Goal: Task Accomplishment & Management: Manage account settings

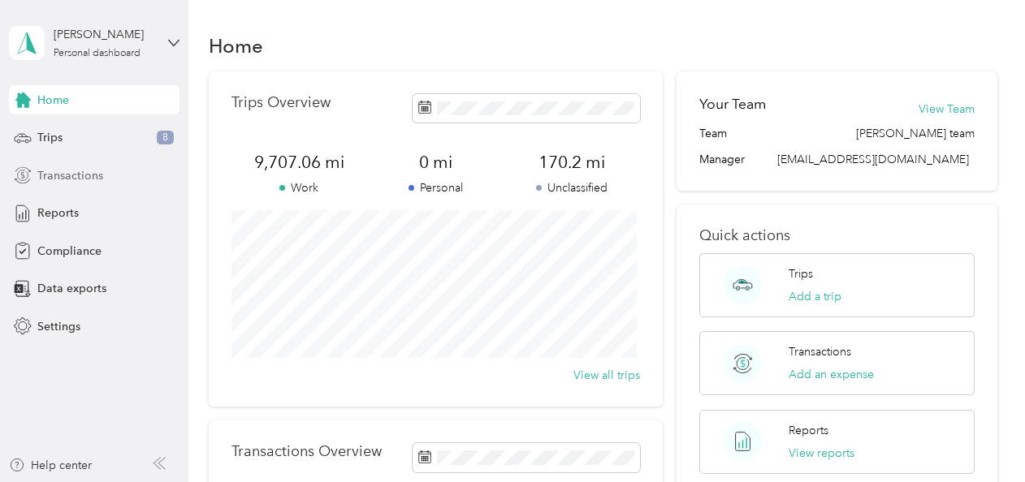
click at [58, 180] on span "Transactions" at bounding box center [70, 175] width 66 height 17
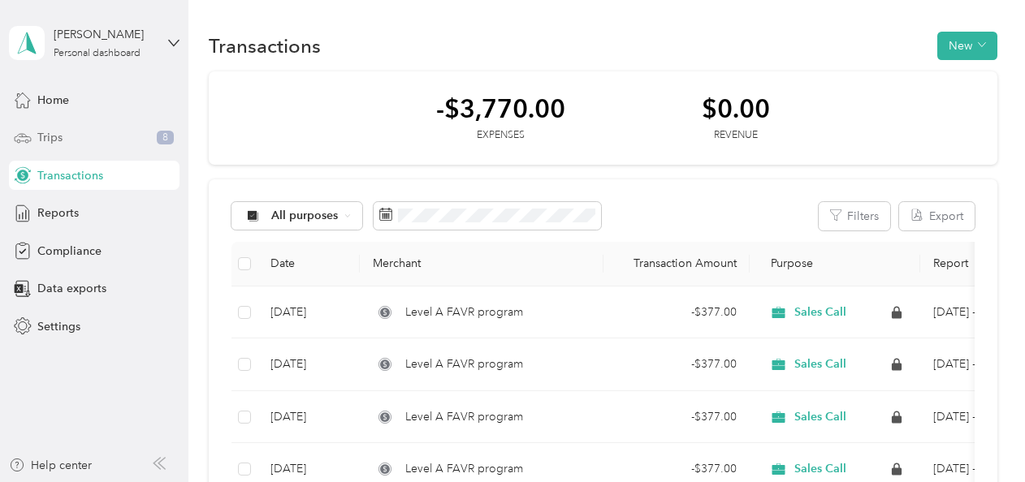
click at [39, 135] on span "Trips" at bounding box center [49, 137] width 25 height 17
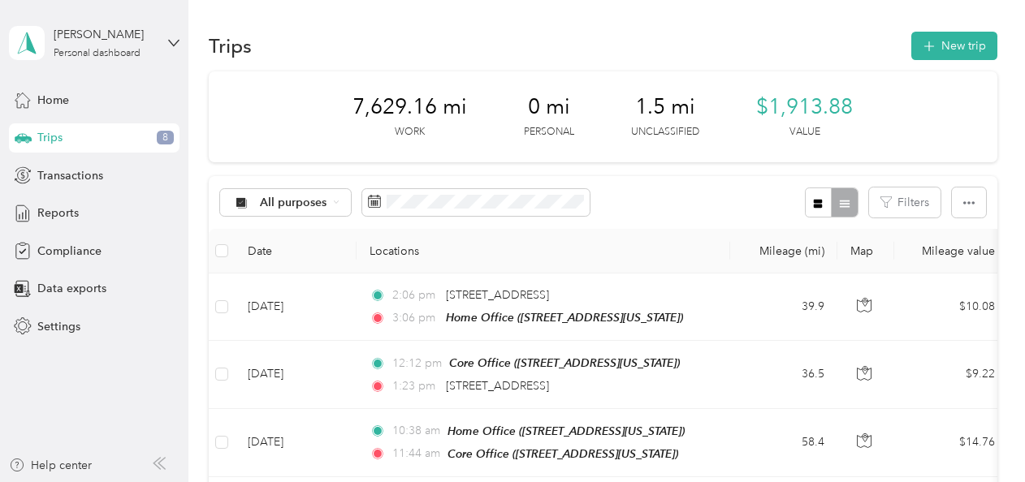
click at [655, 188] on div "All purposes Filters" at bounding box center [603, 202] width 789 height 53
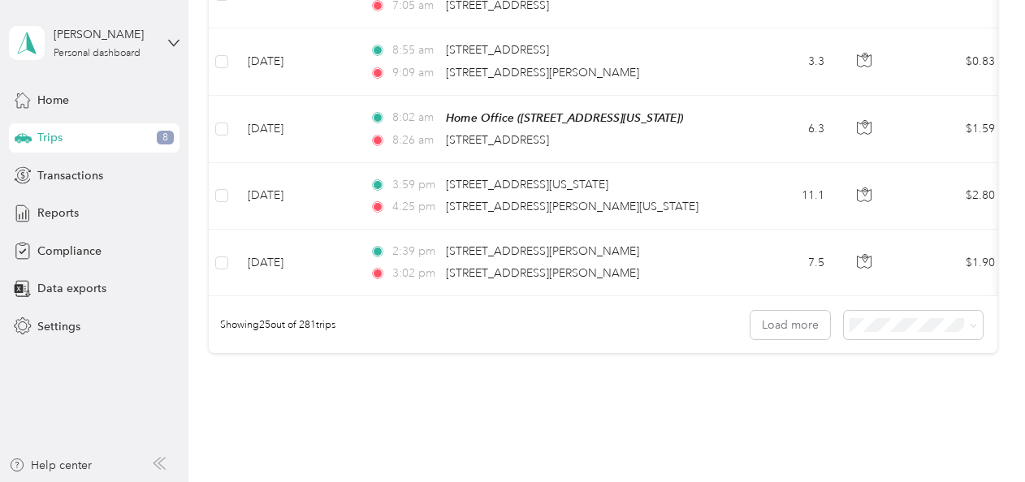
scroll to position [1748, 0]
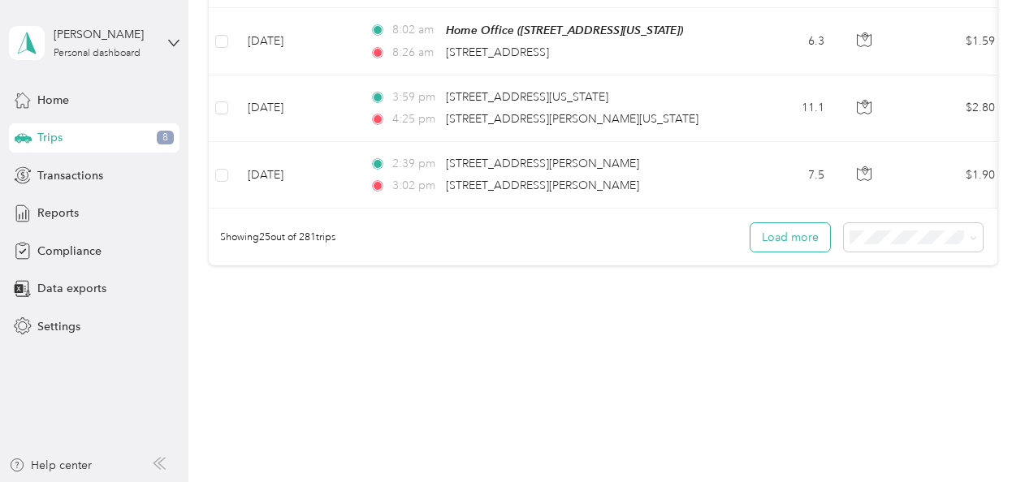
click at [759, 240] on button "Load more" at bounding box center [791, 237] width 80 height 28
click at [780, 236] on button "Load more" at bounding box center [791, 237] width 80 height 28
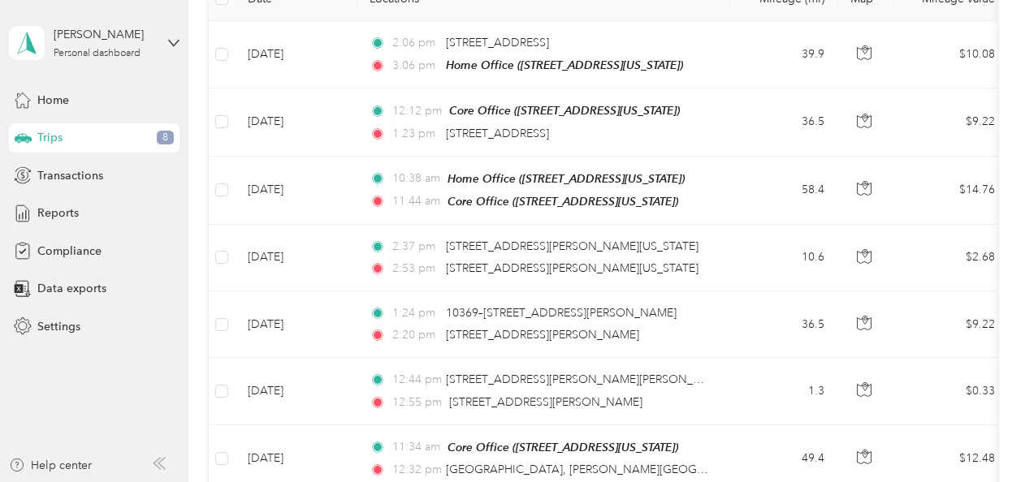
scroll to position [0, 0]
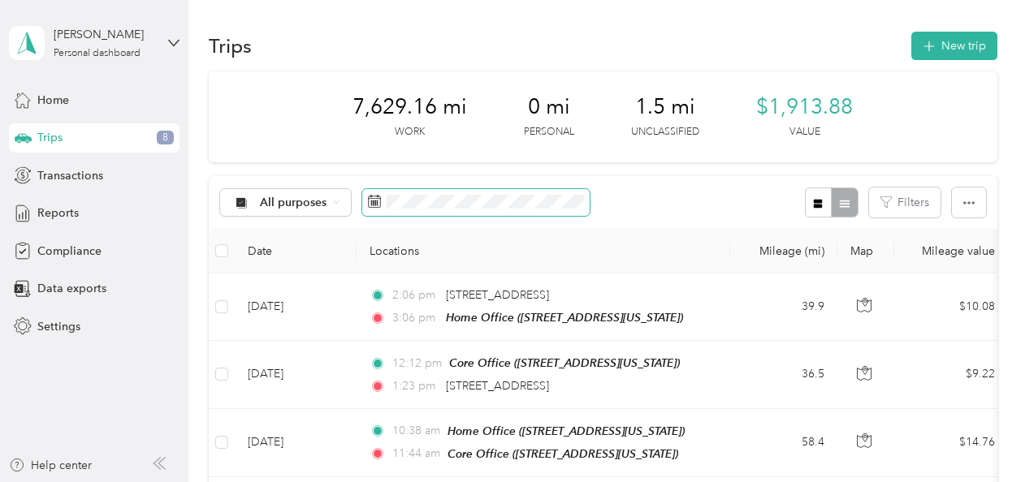
click at [369, 203] on icon at bounding box center [374, 201] width 13 height 13
click at [372, 203] on icon at bounding box center [374, 201] width 13 height 13
click at [911, 206] on button "Filters" at bounding box center [904, 203] width 71 height 30
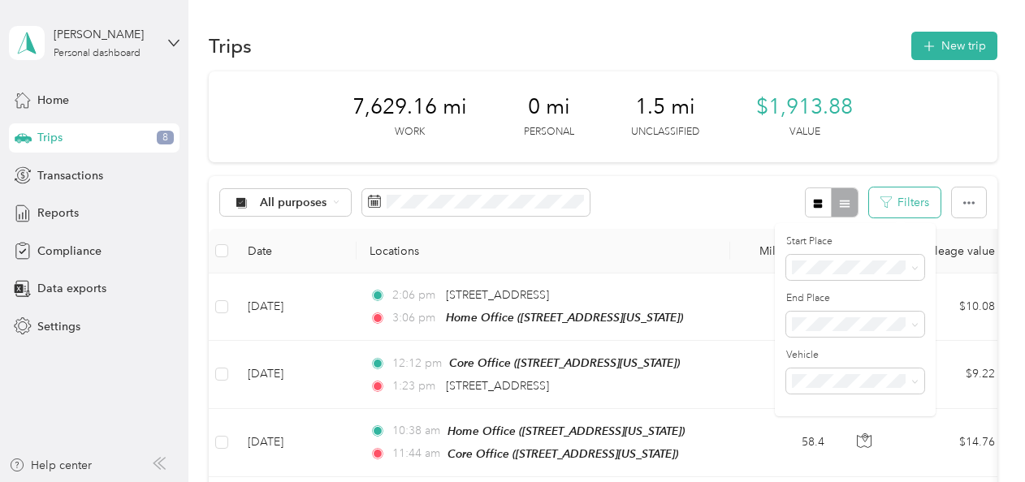
click at [911, 205] on button "Filters" at bounding box center [904, 203] width 71 height 30
click at [963, 204] on icon "button" at bounding box center [968, 202] width 11 height 11
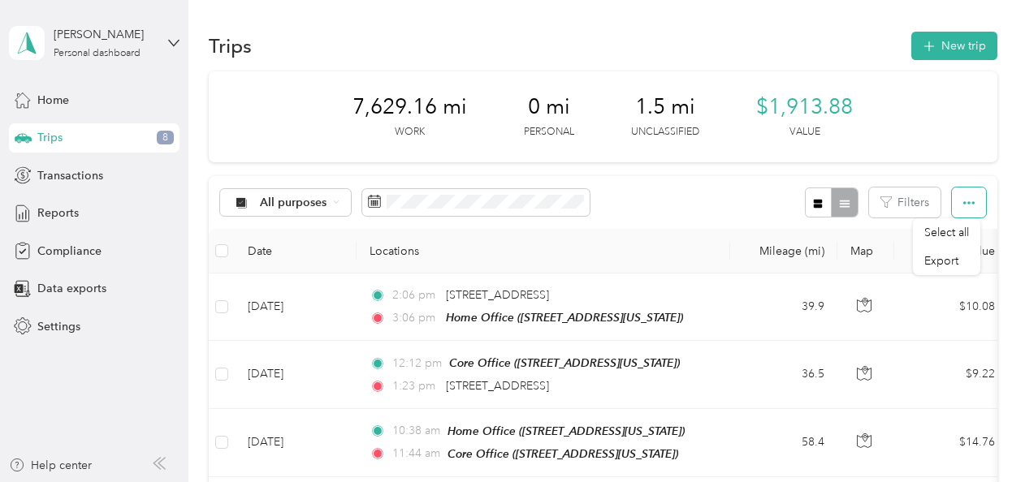
click at [963, 204] on icon "button" at bounding box center [968, 202] width 11 height 11
click at [289, 202] on span "All purposes" at bounding box center [293, 202] width 67 height 11
click at [287, 285] on span "Sales Call" at bounding box center [299, 285] width 79 height 17
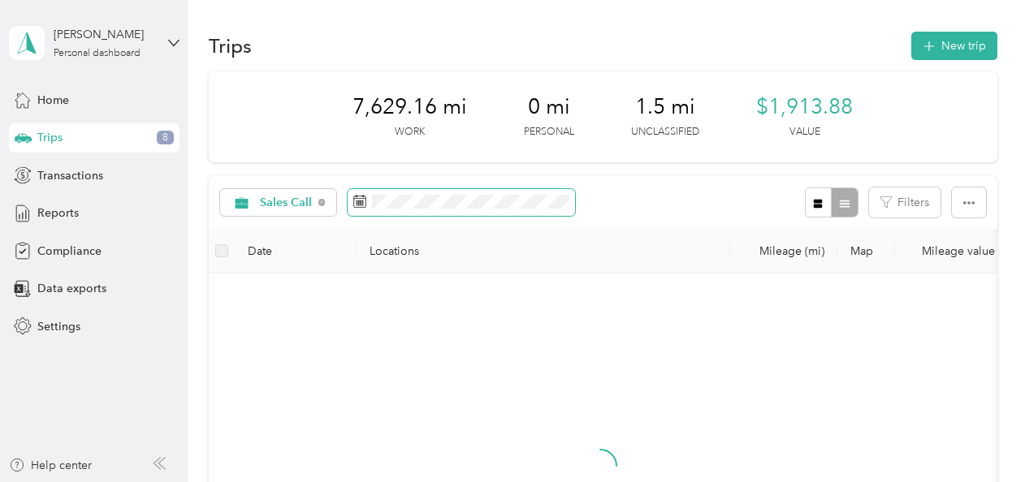
click at [364, 198] on icon at bounding box center [359, 198] width 12 height 0
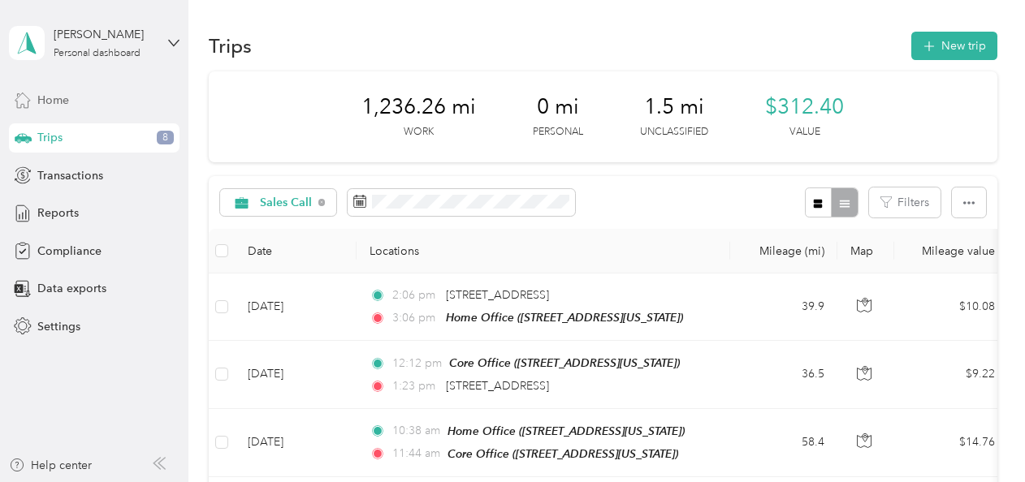
click at [53, 88] on div "Home" at bounding box center [94, 99] width 171 height 29
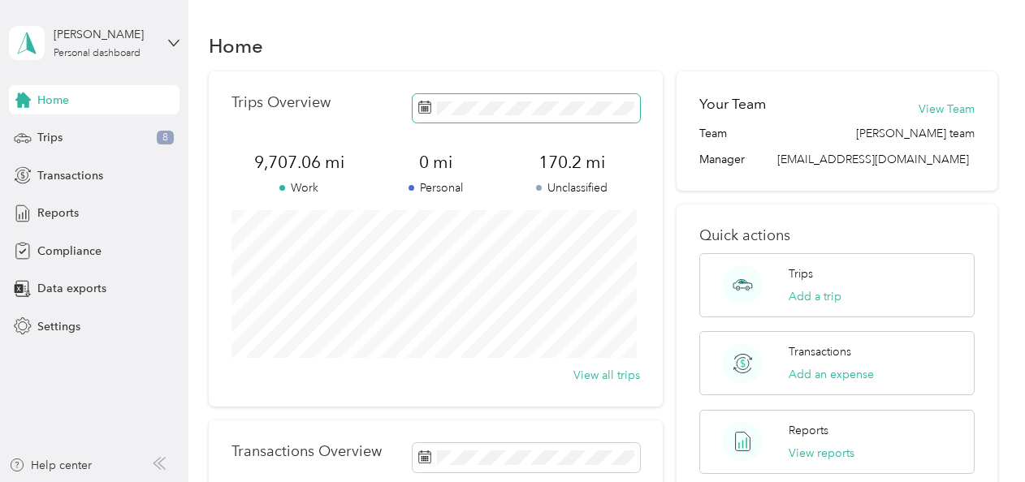
click at [418, 105] on icon at bounding box center [424, 105] width 12 height 0
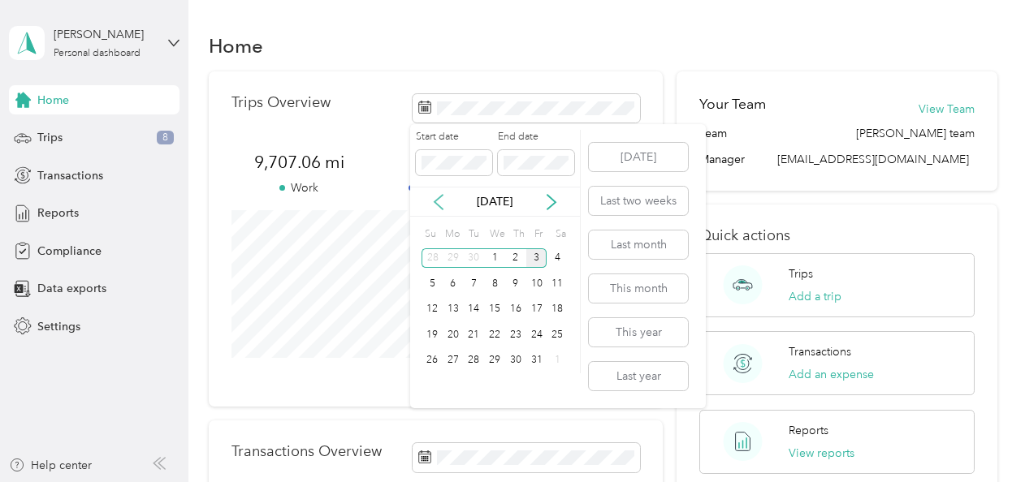
click at [436, 202] on icon at bounding box center [439, 202] width 16 height 16
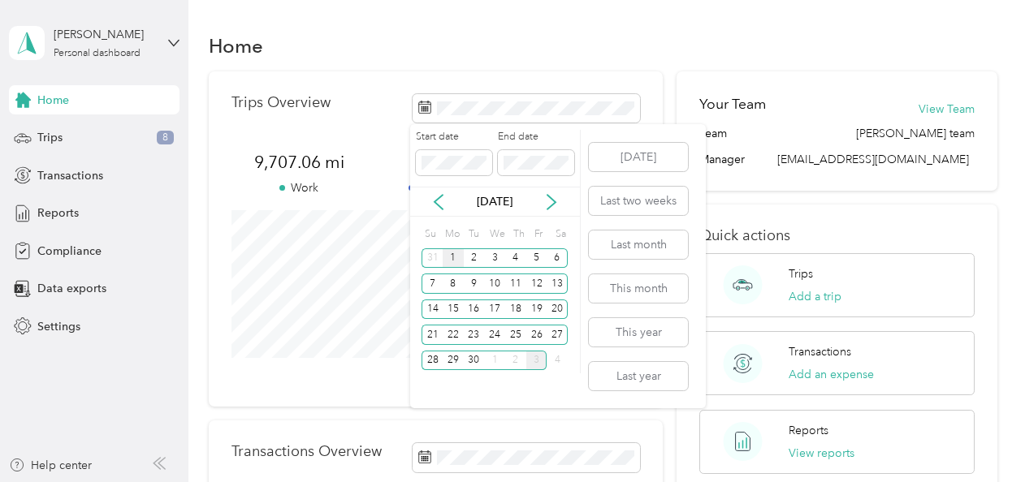
click at [450, 255] on div "1" at bounding box center [453, 259] width 21 height 20
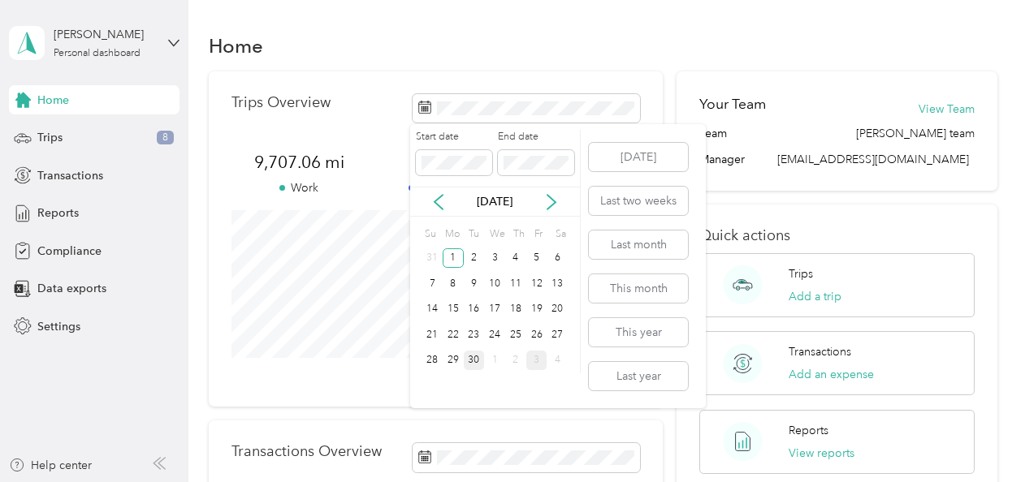
click at [472, 360] on div "30" at bounding box center [474, 361] width 21 height 20
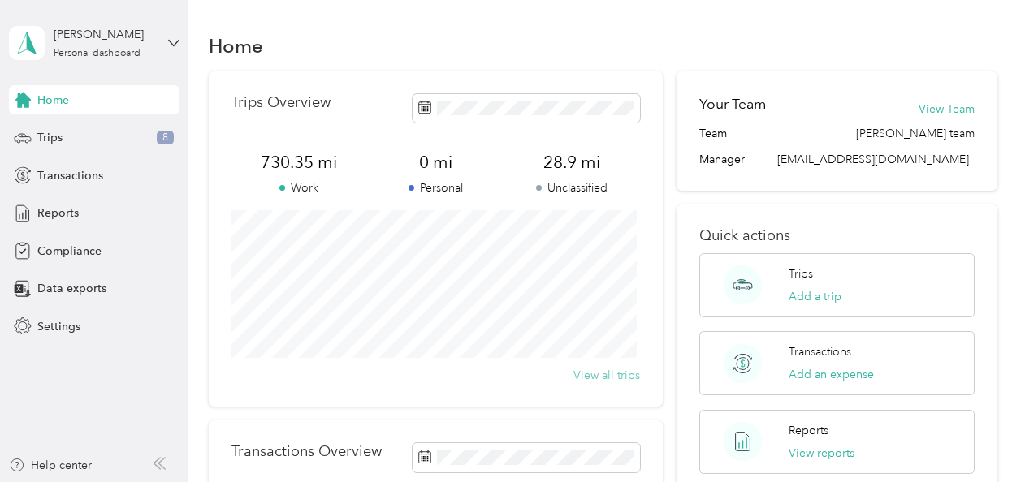
click at [633, 372] on button "View all trips" at bounding box center [606, 375] width 67 height 17
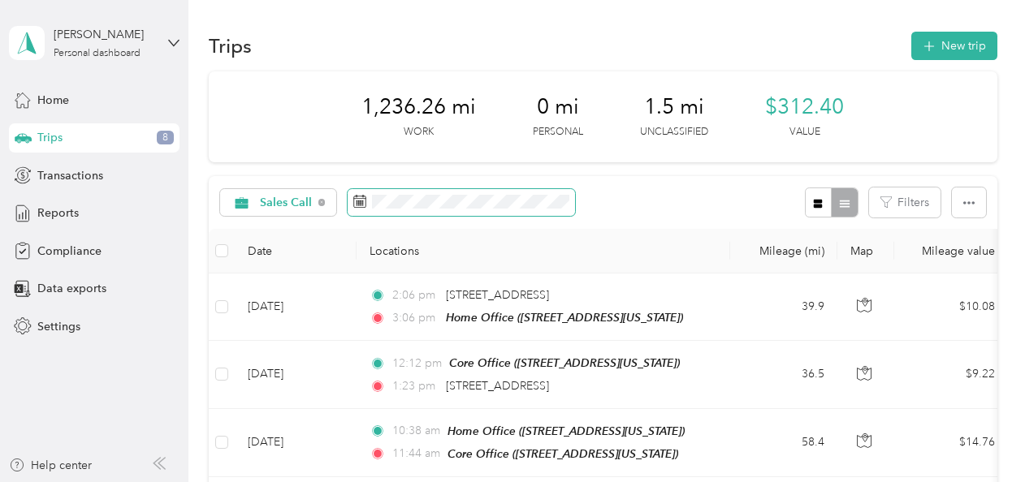
click at [360, 202] on rect at bounding box center [361, 203] width 2 height 2
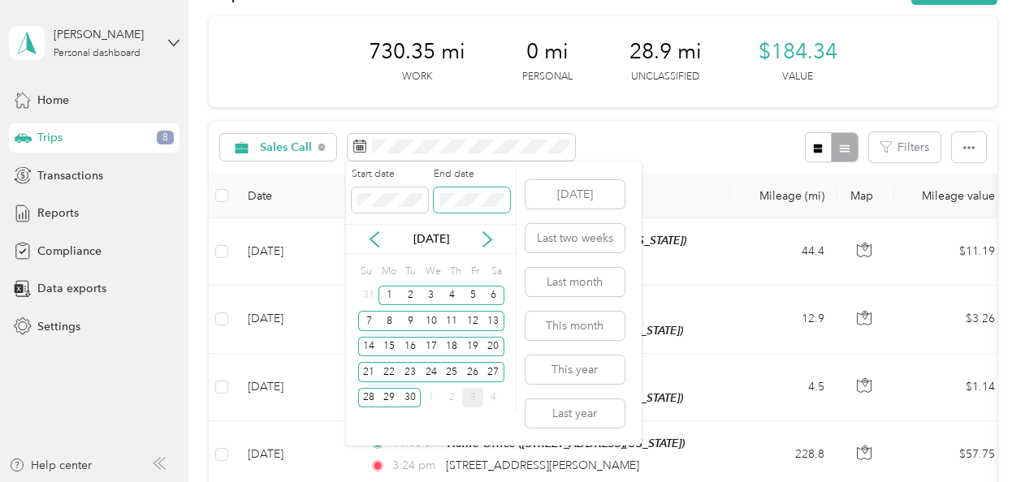
scroll to position [81, 0]
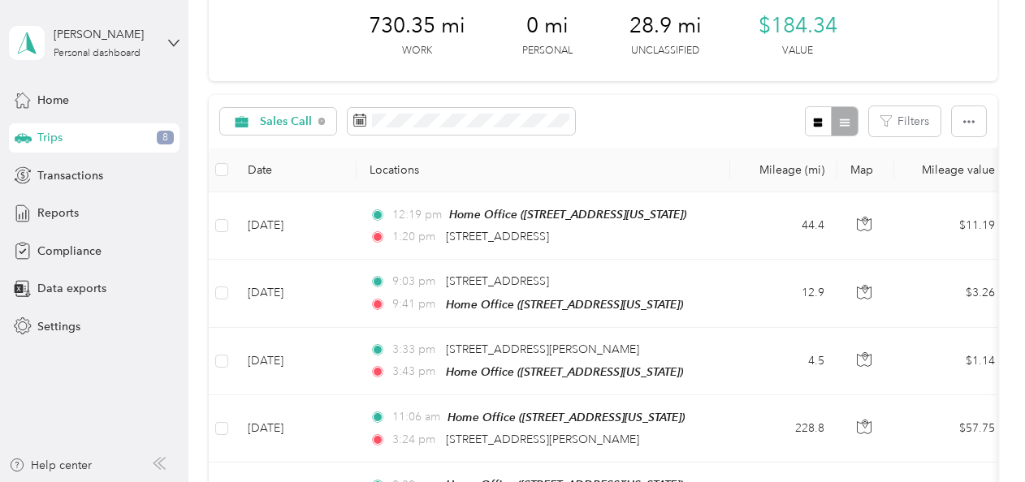
click at [689, 172] on th "Locations" at bounding box center [544, 170] width 374 height 45
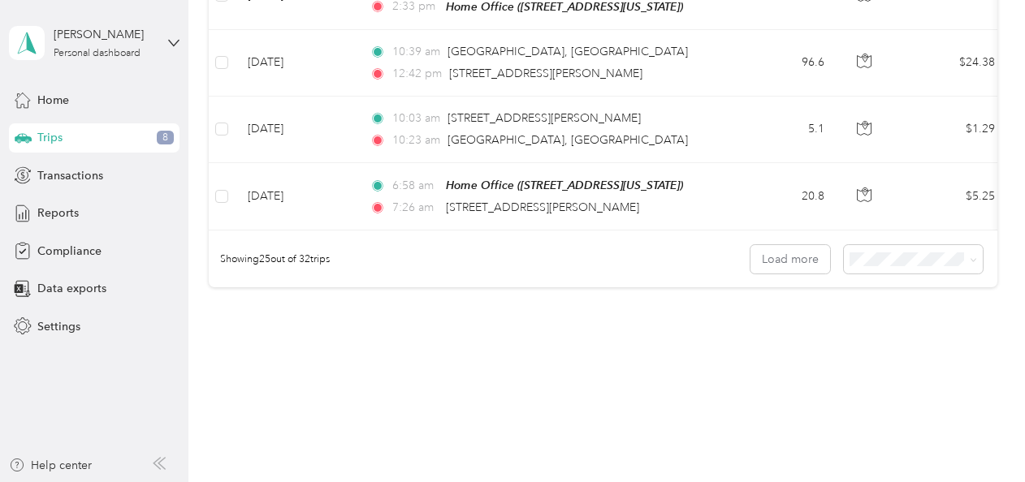
scroll to position [1748, 0]
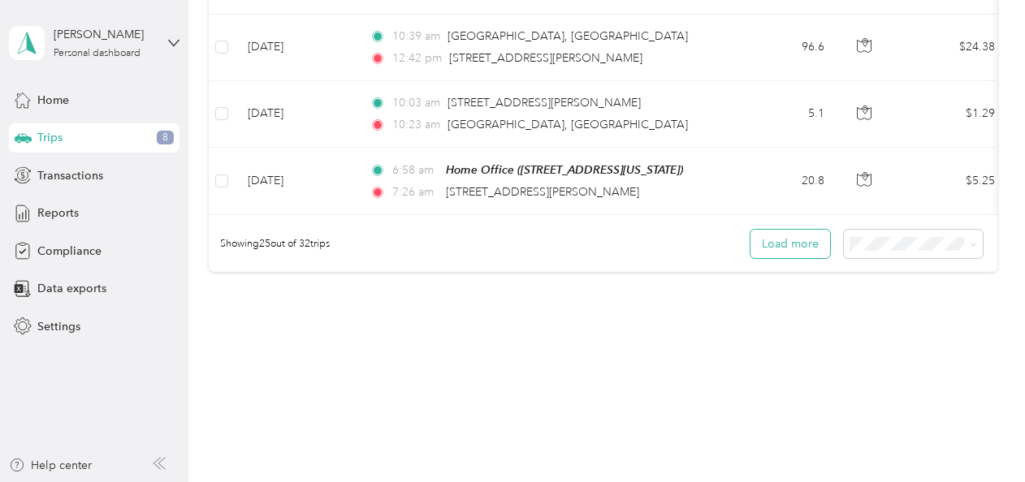
click at [783, 237] on button "Load more" at bounding box center [791, 244] width 80 height 28
click at [781, 230] on button "Load more" at bounding box center [791, 244] width 80 height 28
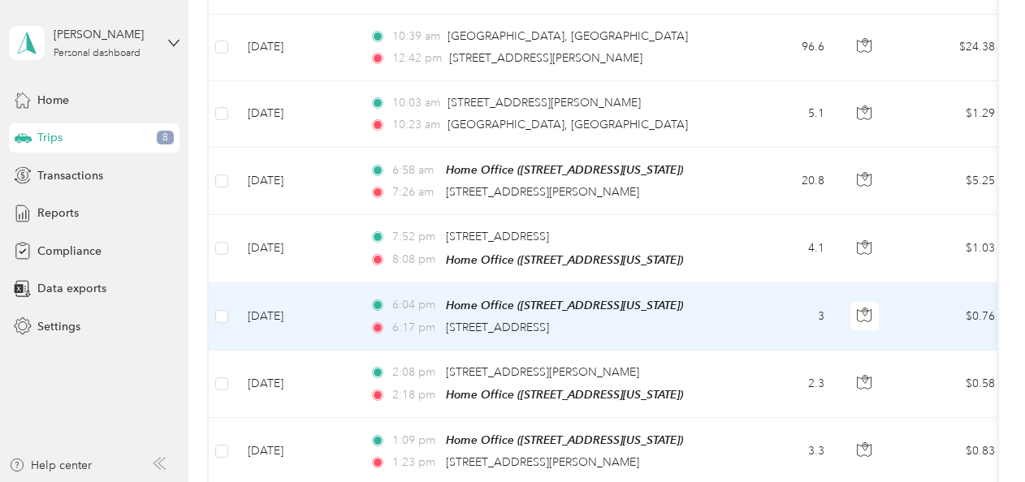
scroll to position [2154, 0]
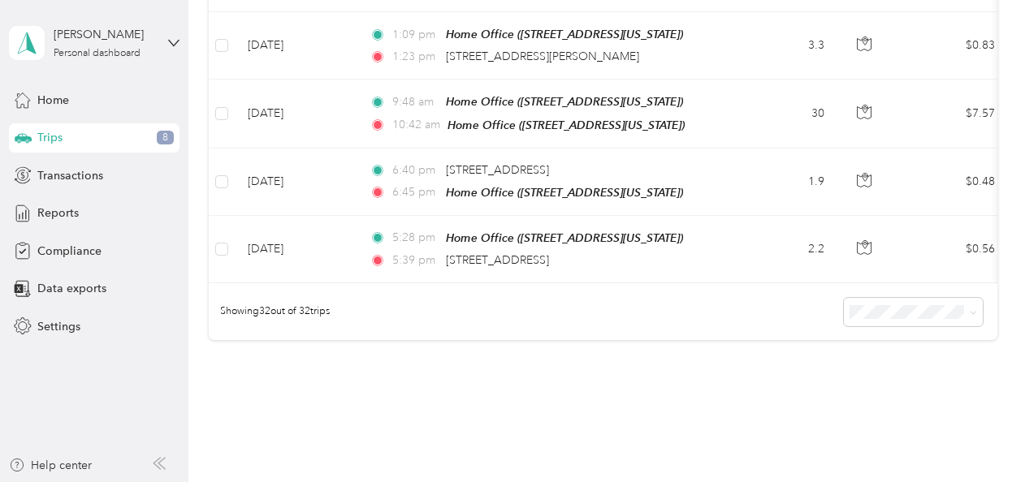
click at [876, 341] on span "50 per load" at bounding box center [881, 339] width 60 height 14
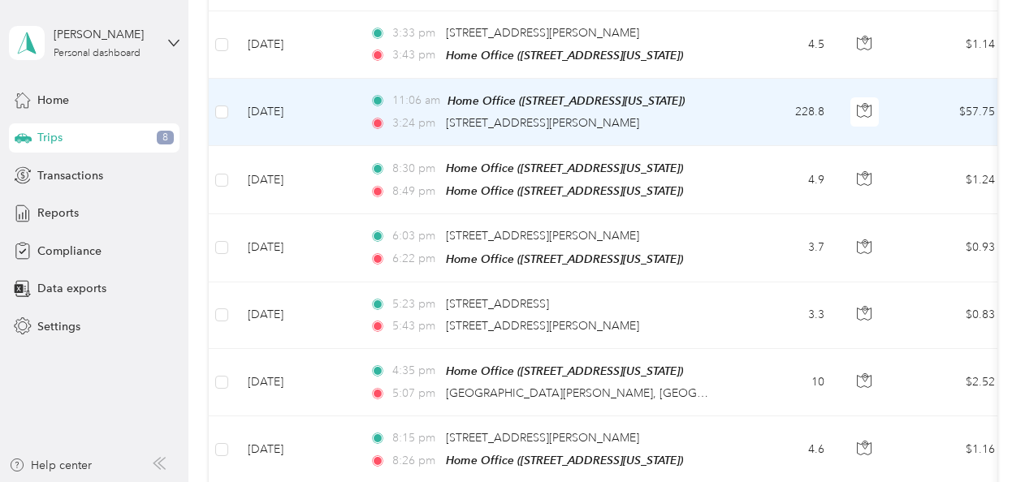
scroll to position [670, 0]
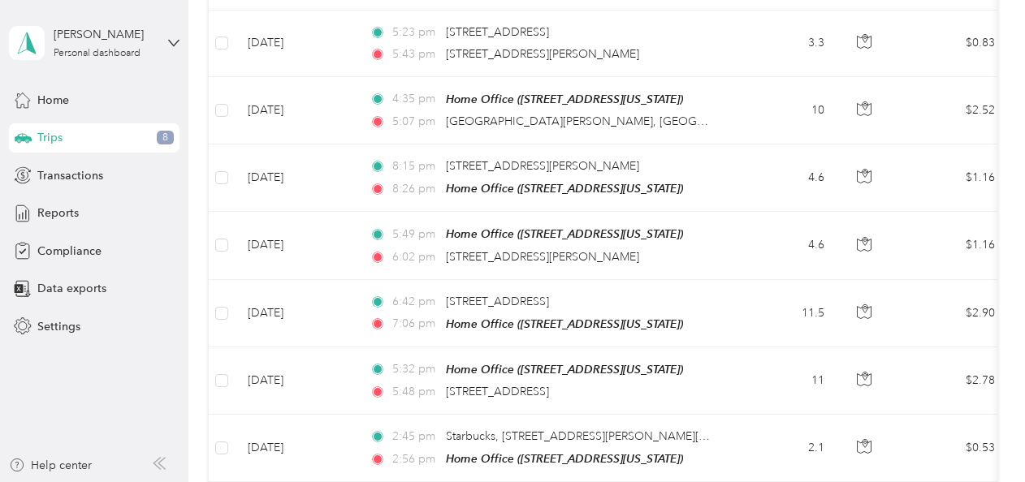
click at [75, 409] on aside "[PERSON_NAME] Personal dashboard Home Trips 8 Transactions Reports Compliance D…" at bounding box center [94, 241] width 188 height 482
click at [73, 355] on aside "[PERSON_NAME] Personal dashboard Home Trips 8 Transactions Reports Compliance D…" at bounding box center [94, 241] width 188 height 482
